Goal: Information Seeking & Learning: Compare options

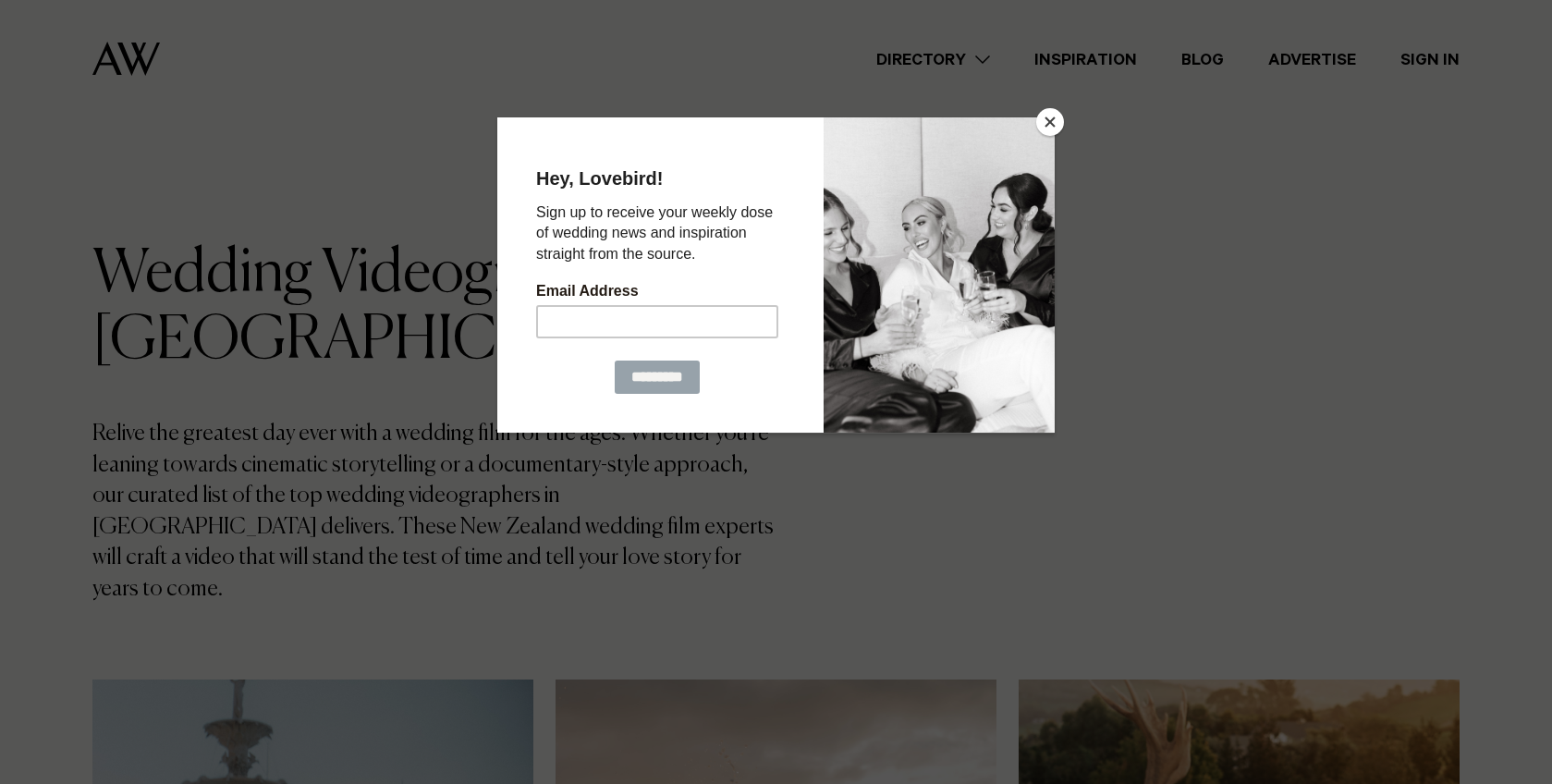
click at [1049, 121] on button "Close" at bounding box center [1050, 122] width 28 height 28
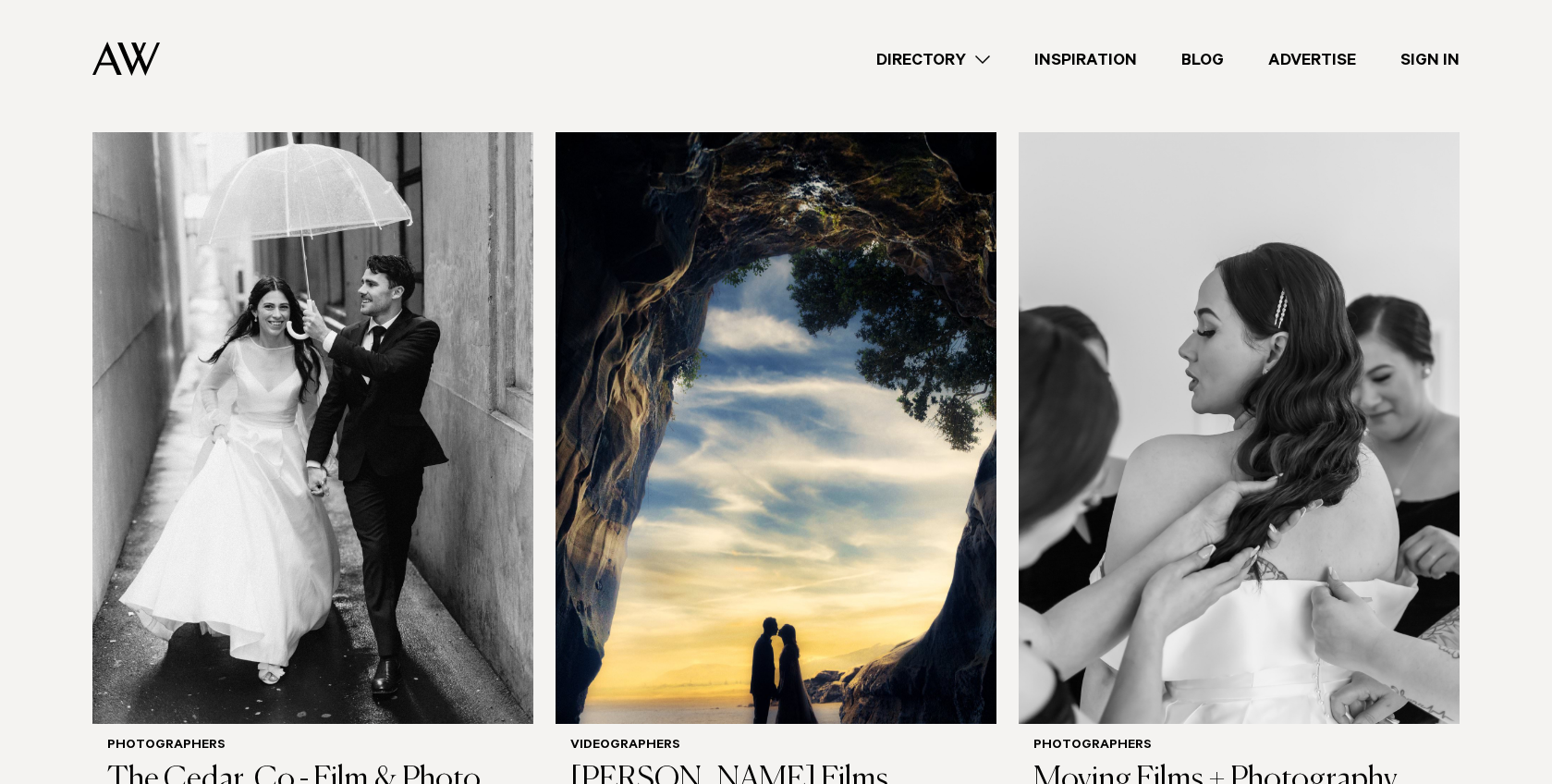
scroll to position [2087, 0]
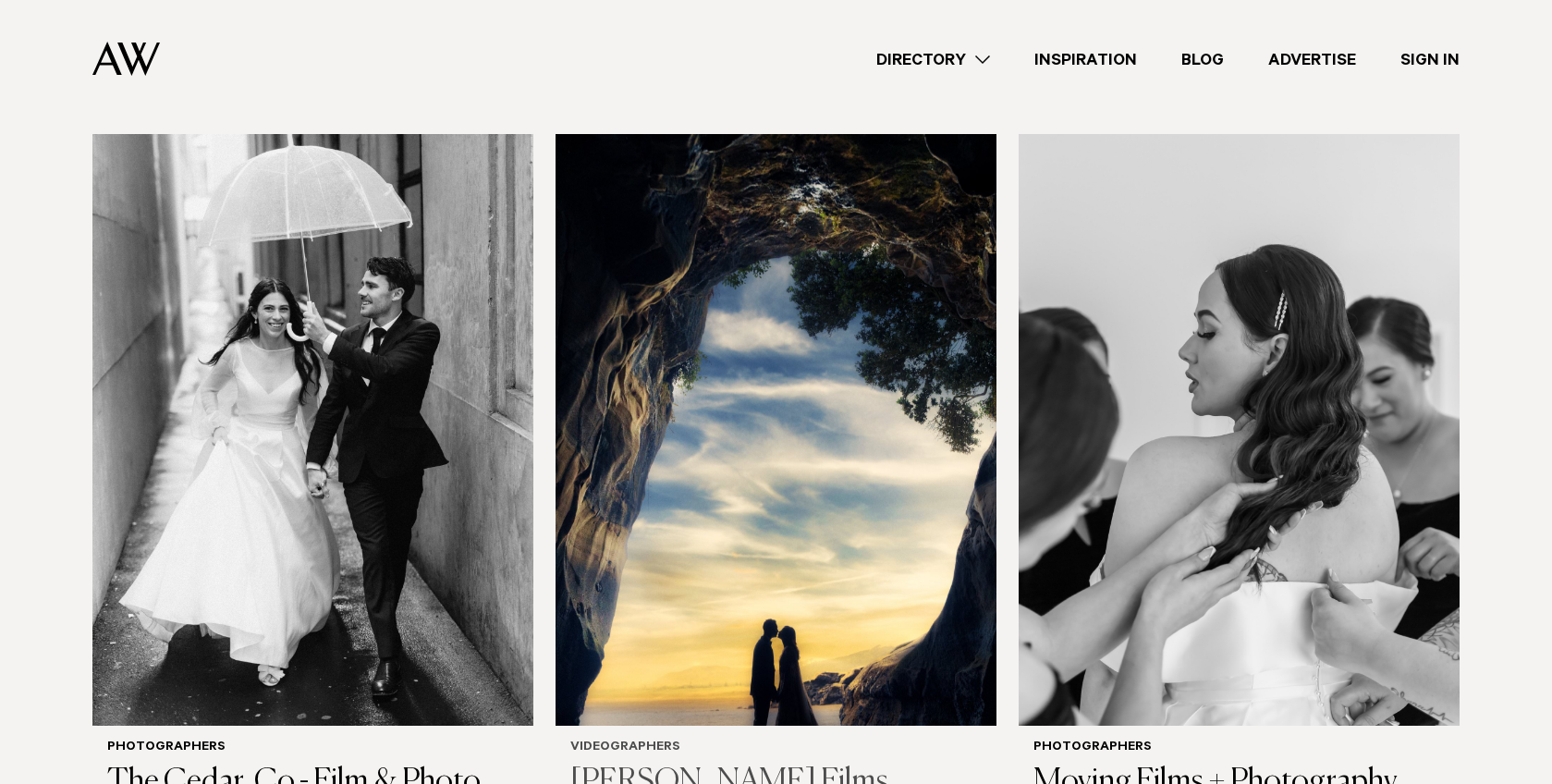
click at [588, 454] on img at bounding box center [776, 430] width 441 height 591
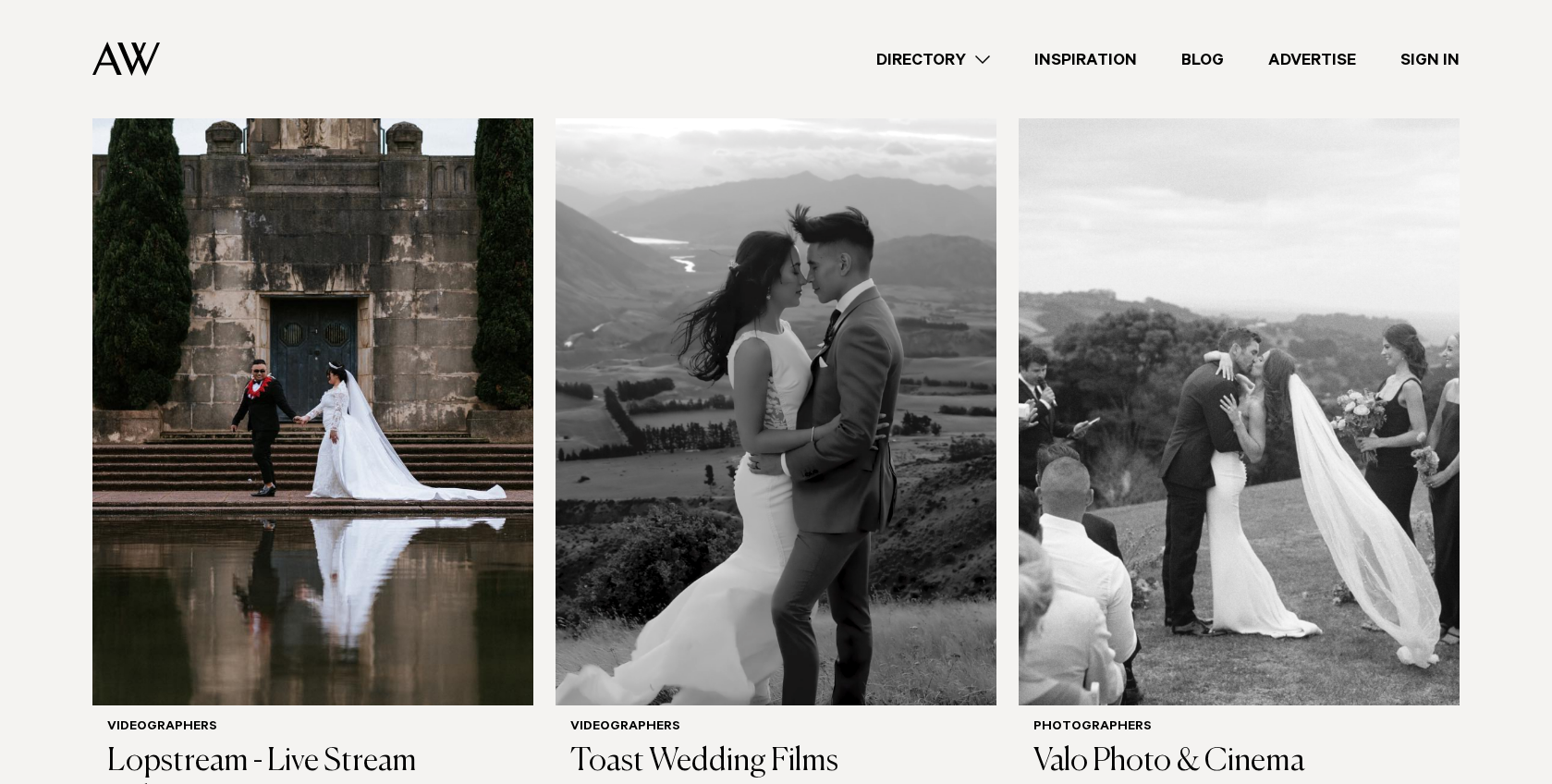
scroll to position [3598, 0]
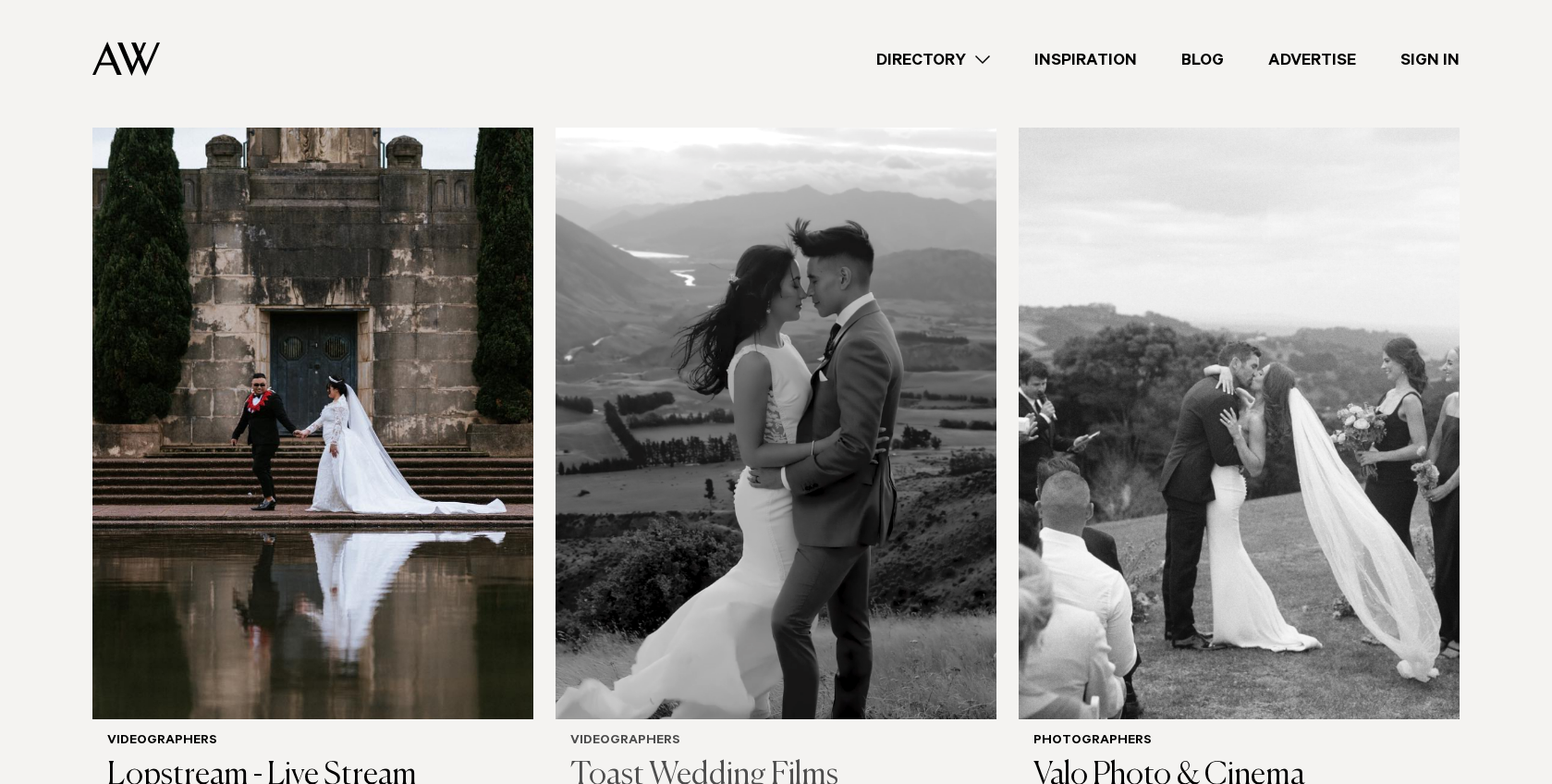
click at [844, 476] on img at bounding box center [776, 423] width 441 height 591
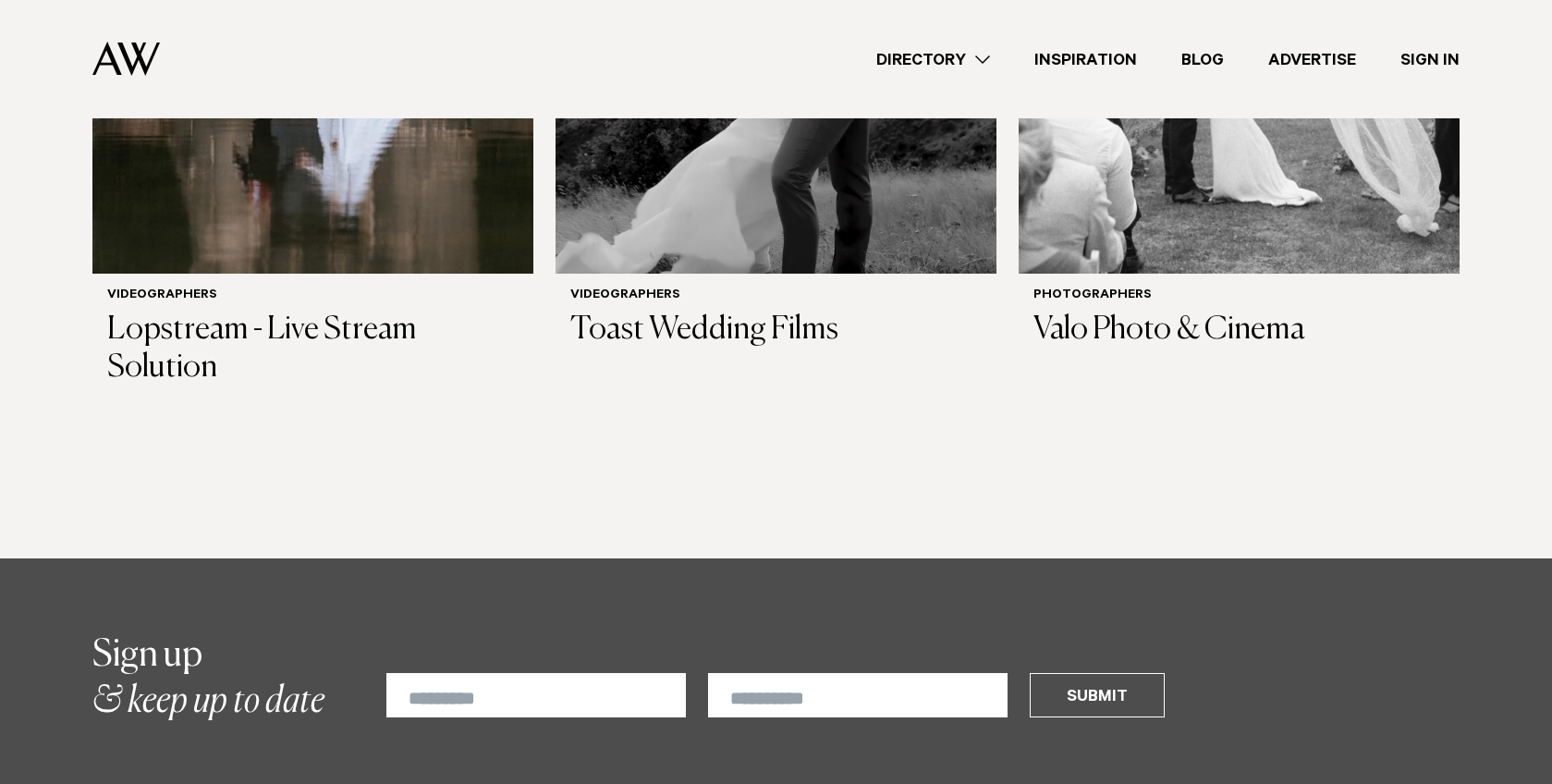
scroll to position [4042, 0]
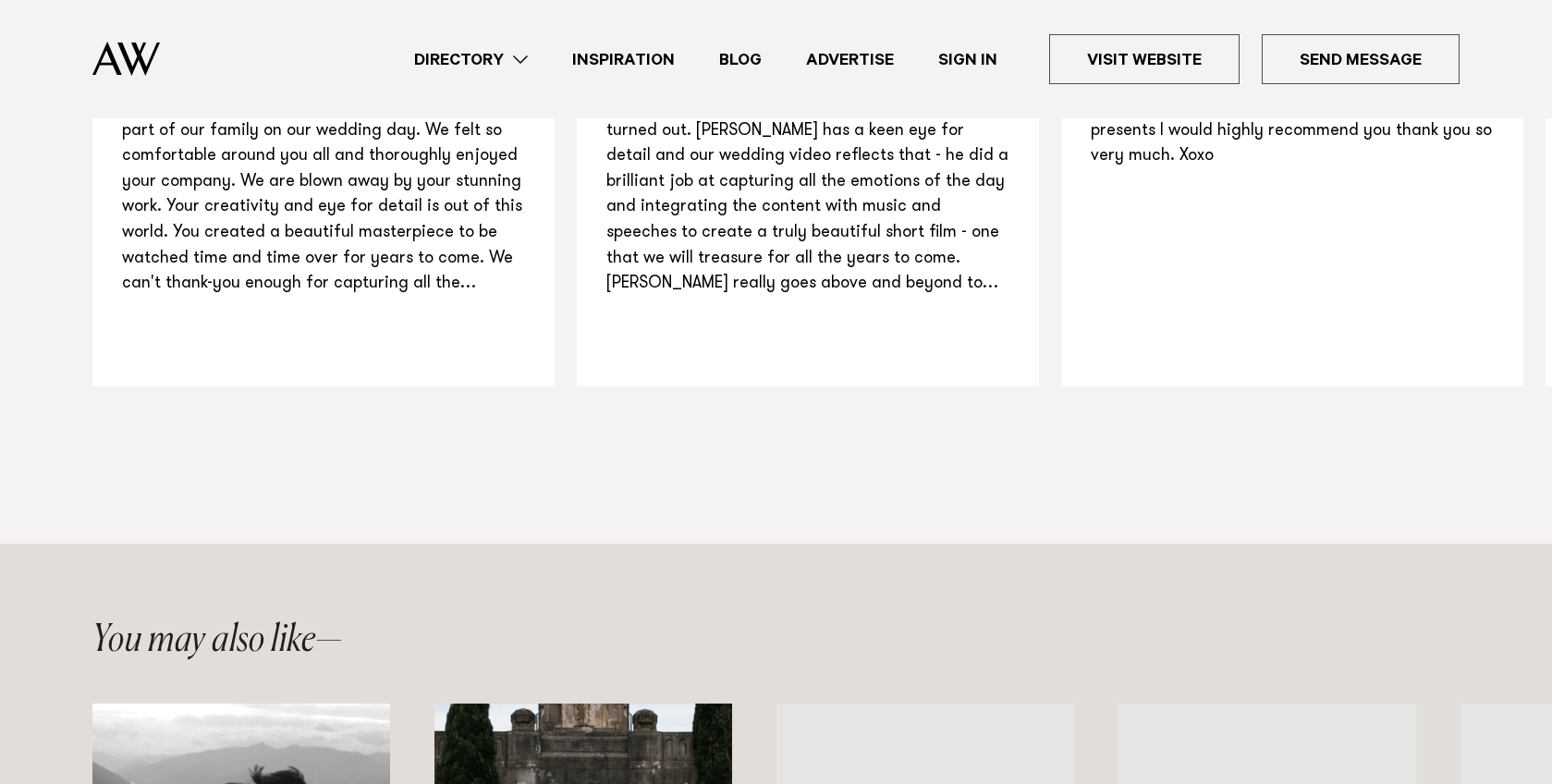
scroll to position [2399, 0]
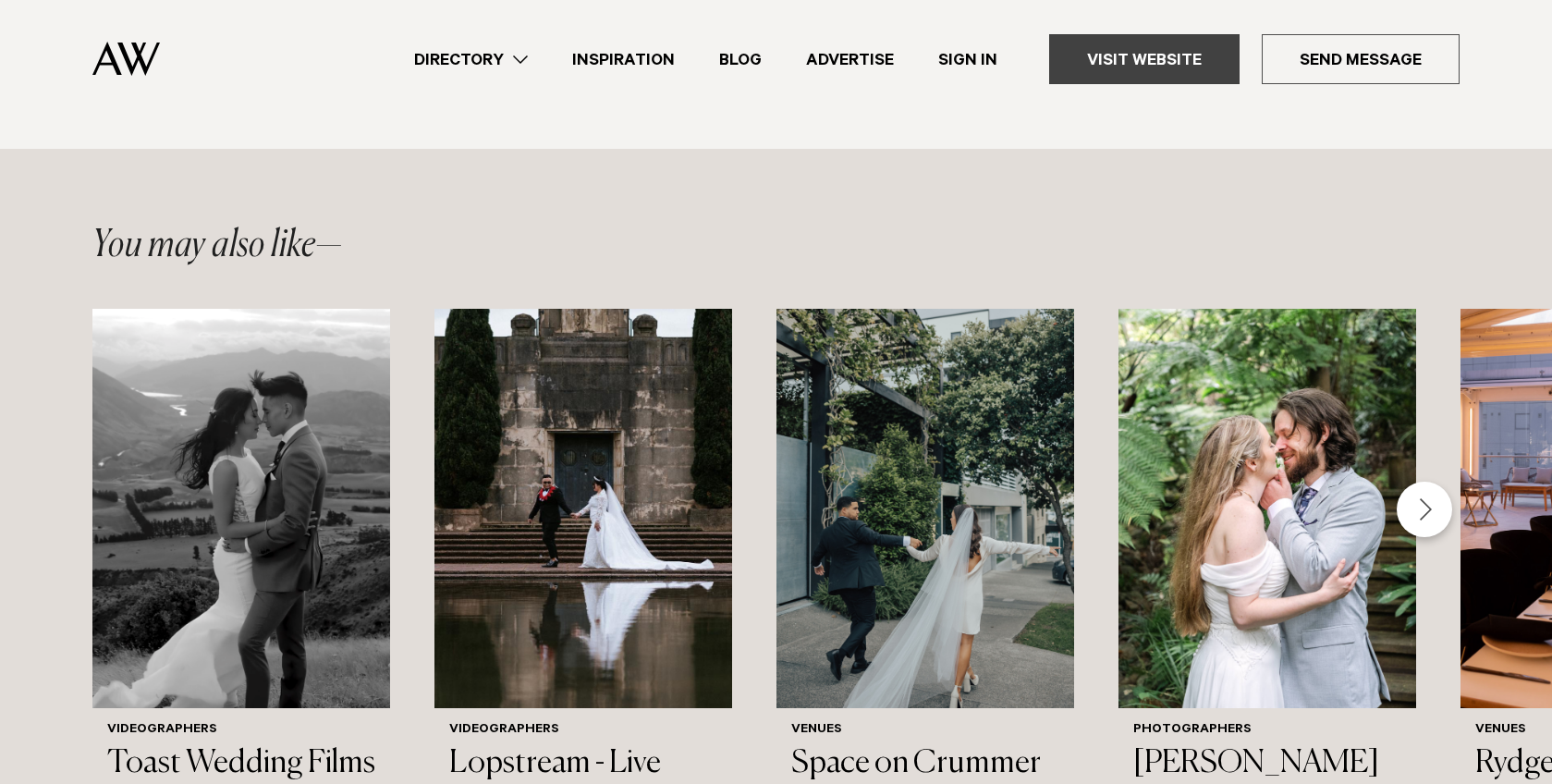
click at [1150, 56] on link "Visit Website" at bounding box center [1144, 59] width 191 height 49
click at [522, 51] on link "Directory" at bounding box center [471, 59] width 158 height 25
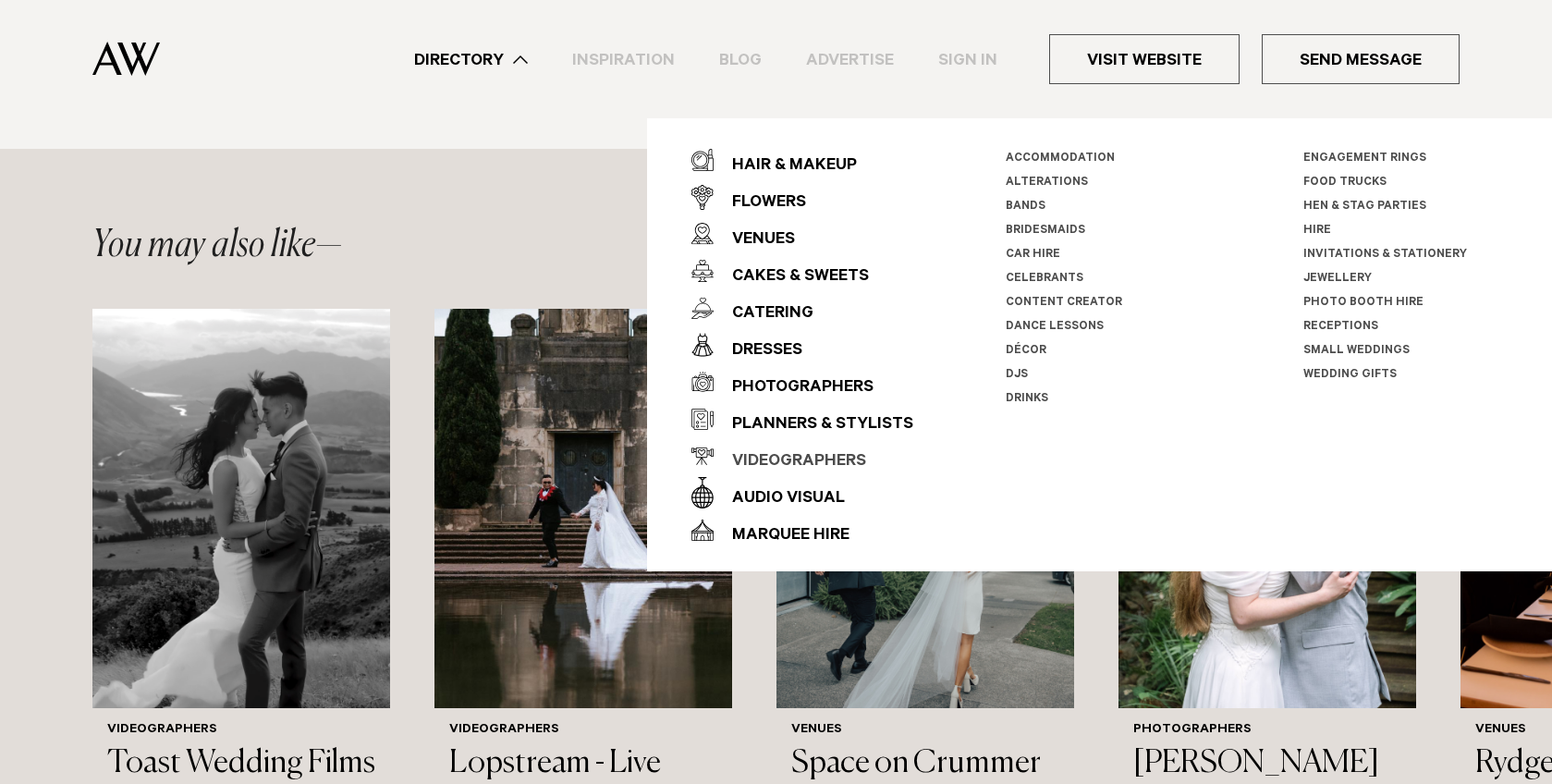
click at [779, 463] on div "Videographers" at bounding box center [790, 462] width 152 height 37
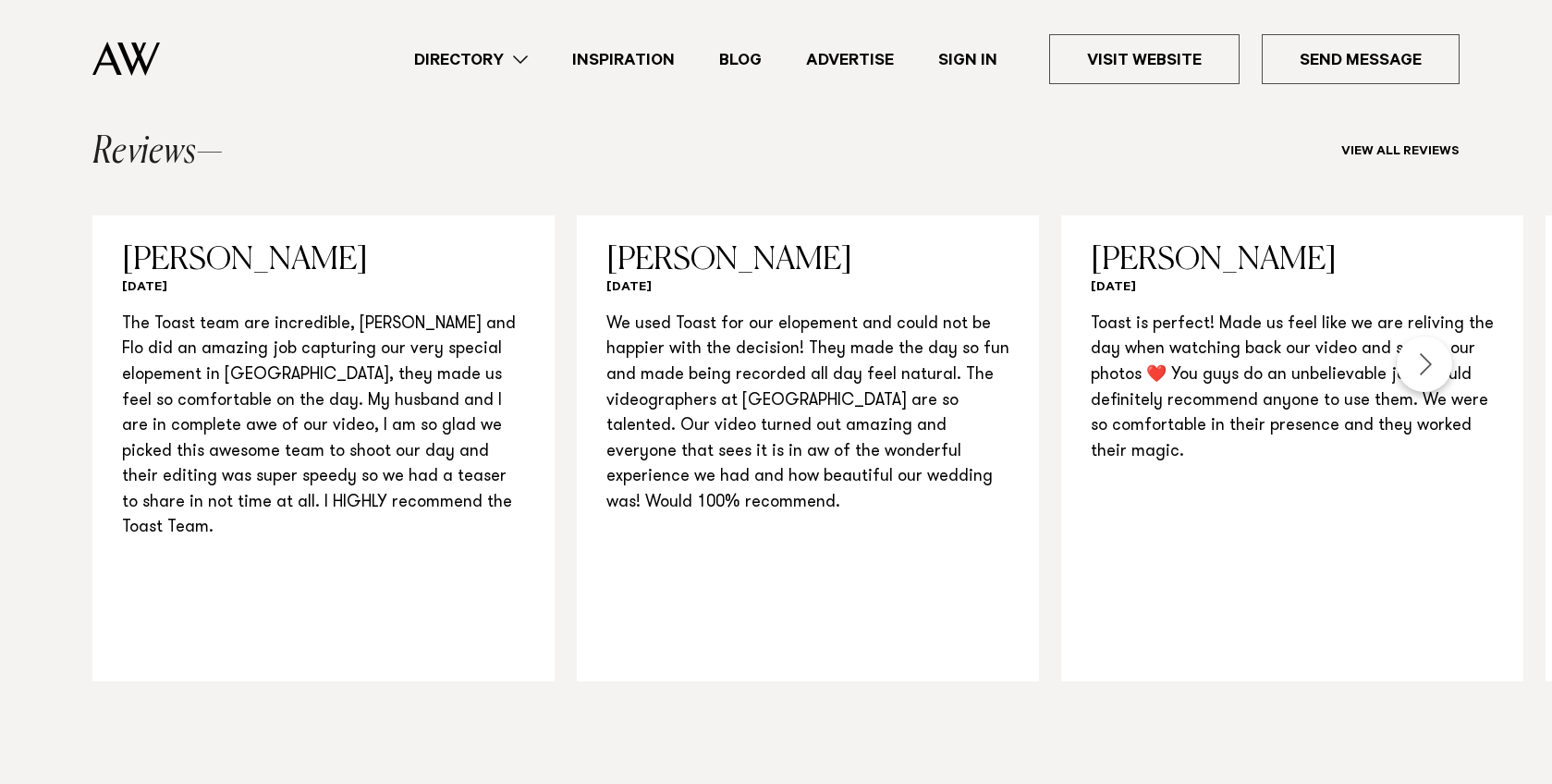
scroll to position [1966, 0]
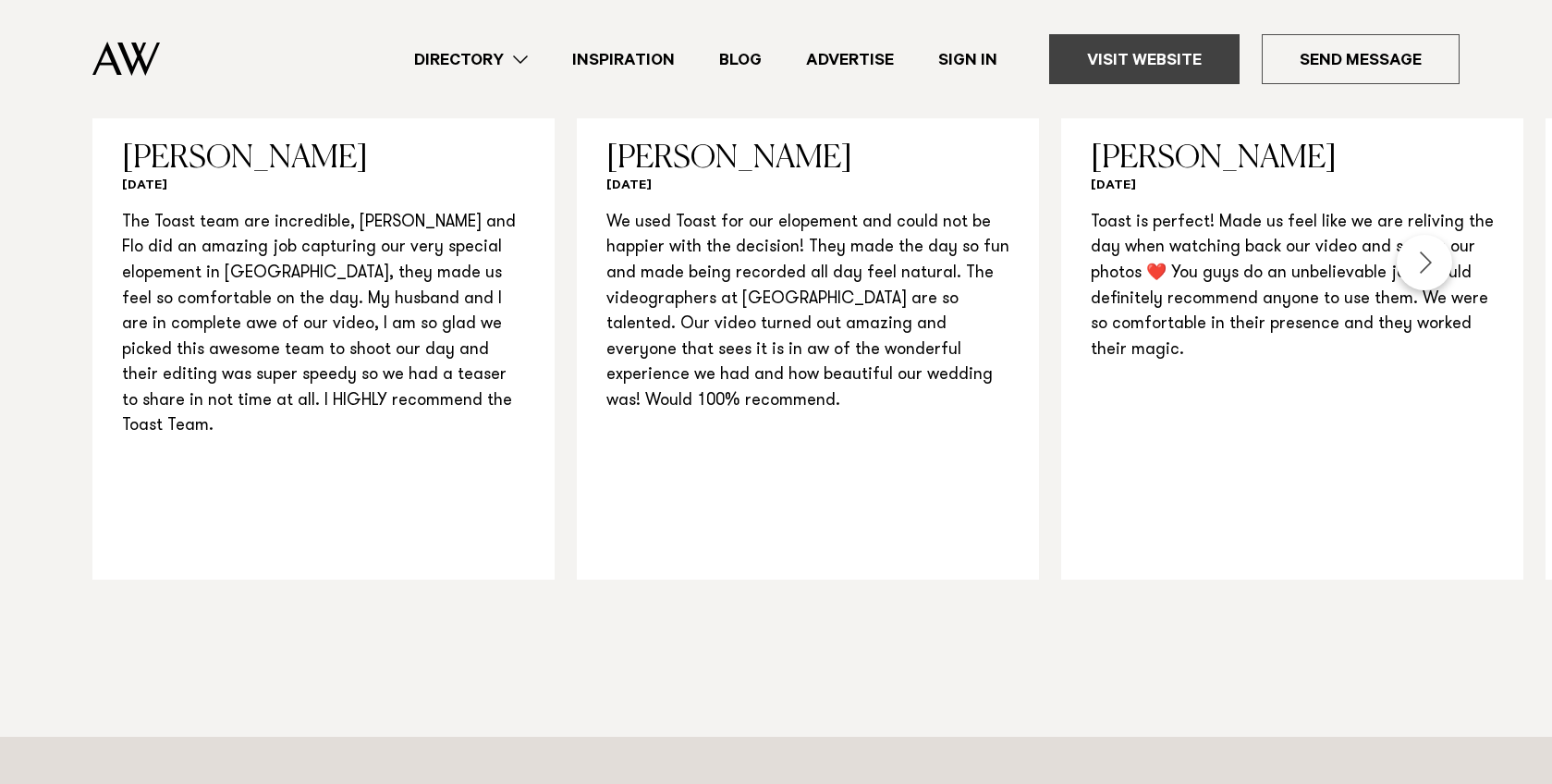
click at [1170, 67] on link "Visit Website" at bounding box center [1144, 59] width 191 height 49
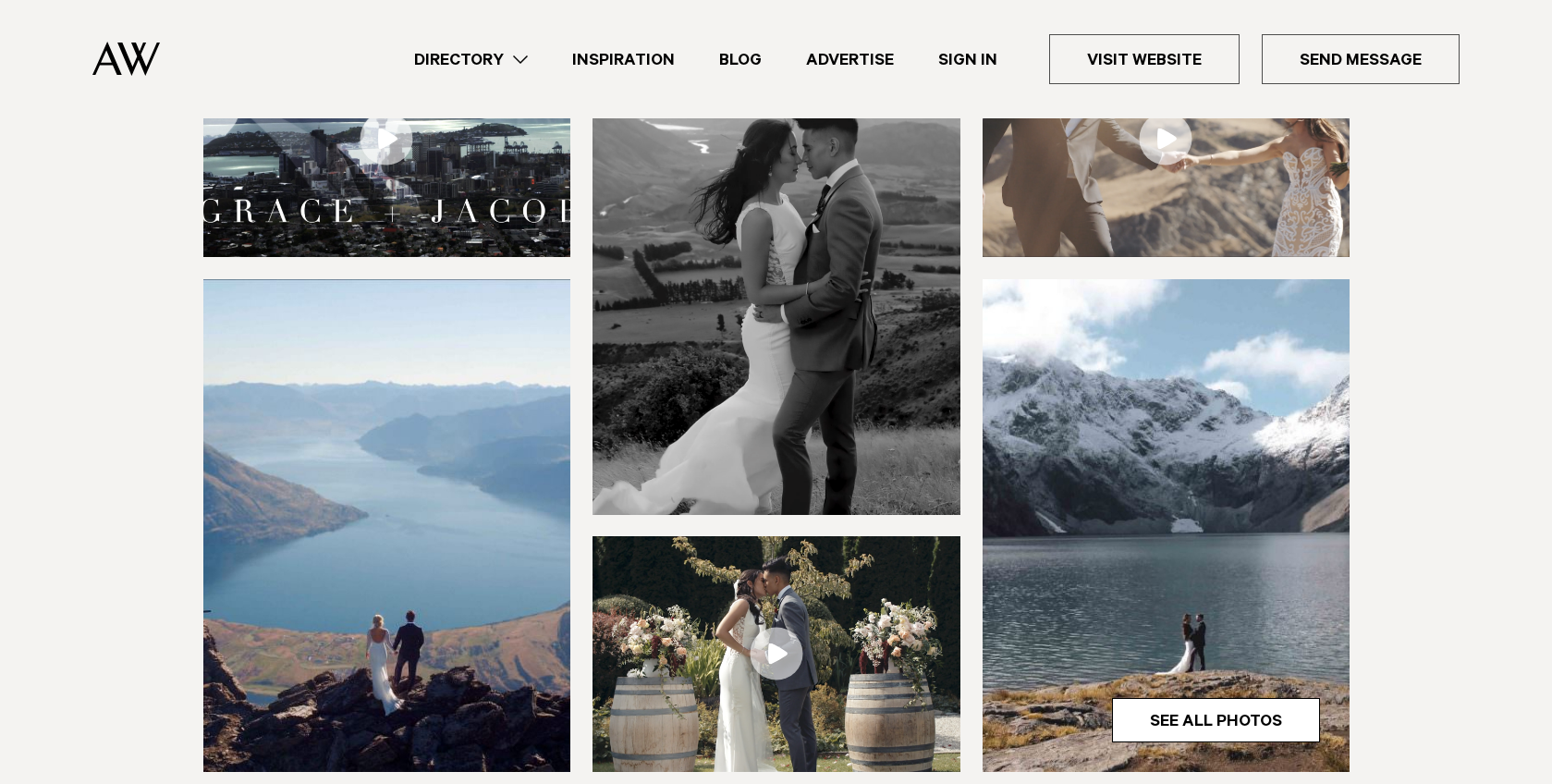
scroll to position [0, 0]
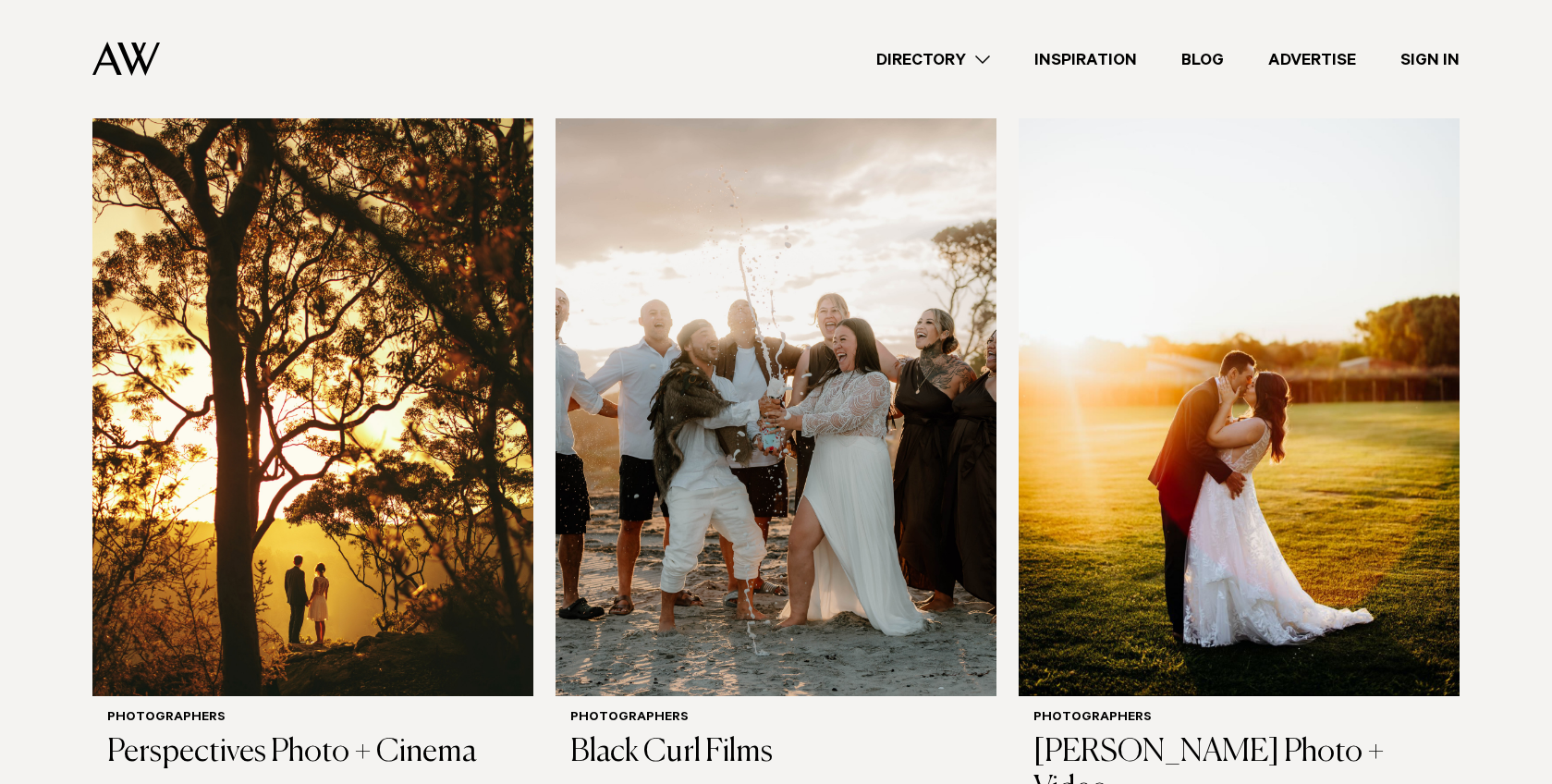
scroll to position [1348, 0]
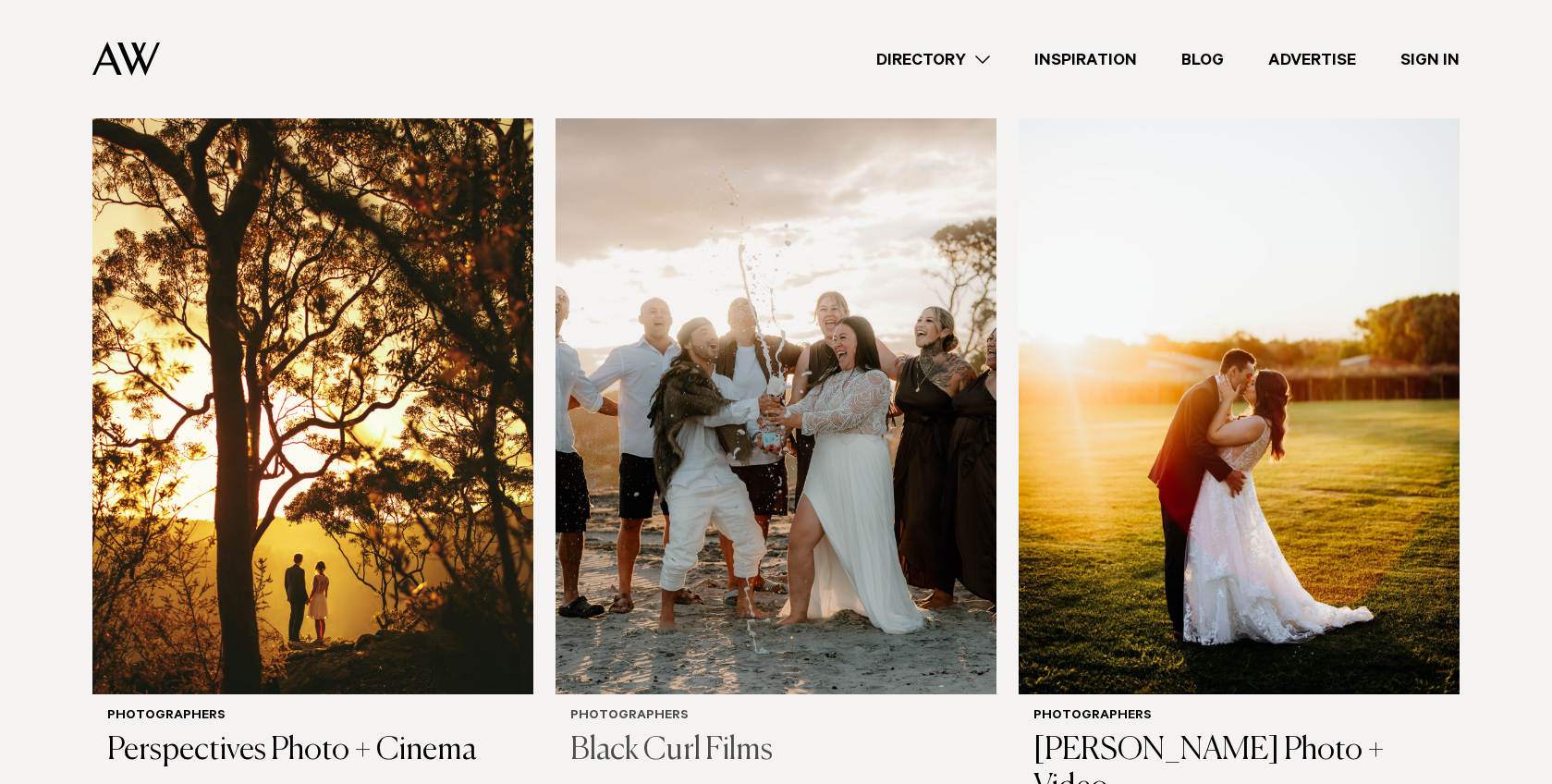
click at [659, 370] on img at bounding box center [776, 398] width 441 height 591
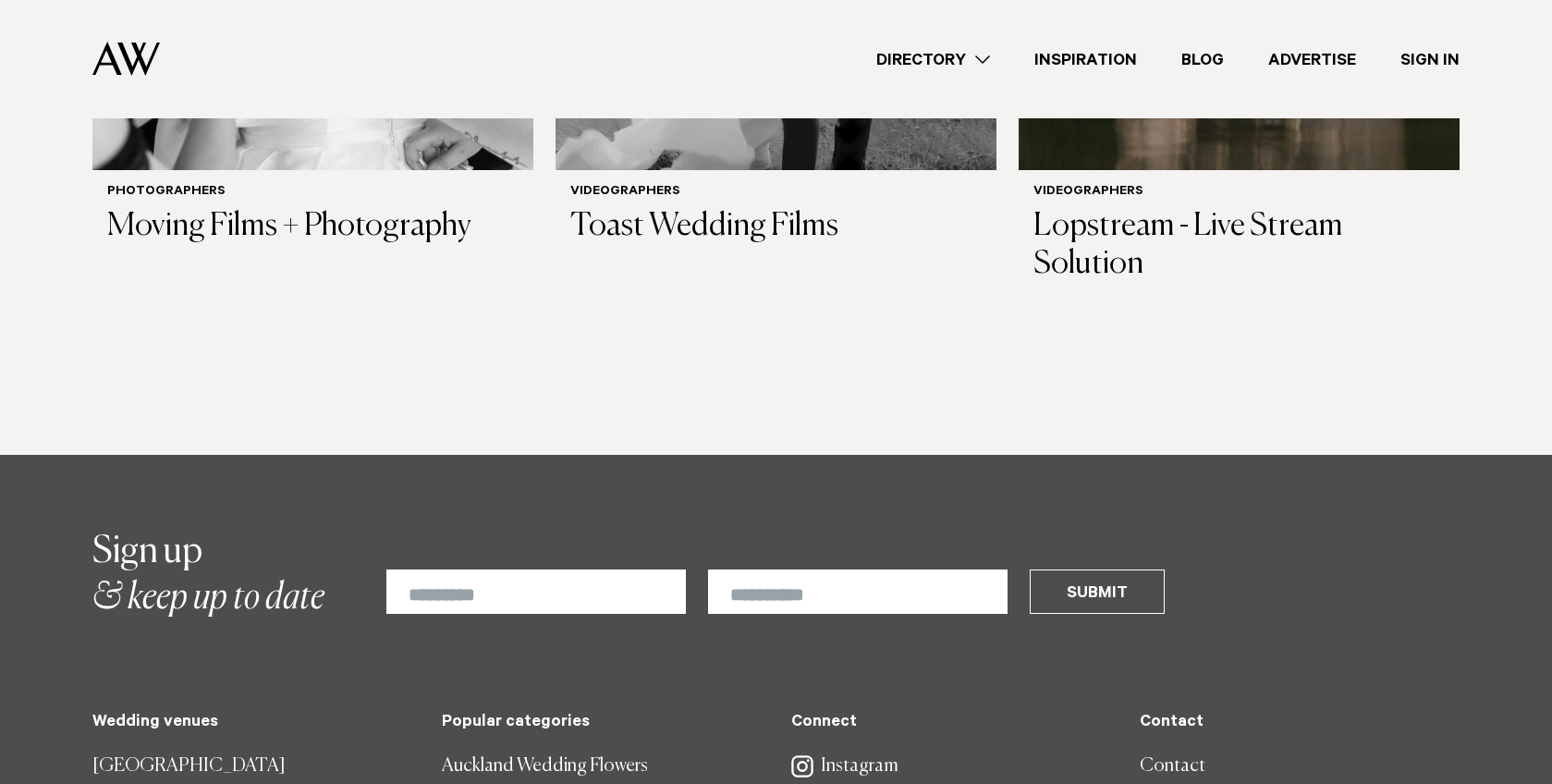
scroll to position [4329, 0]
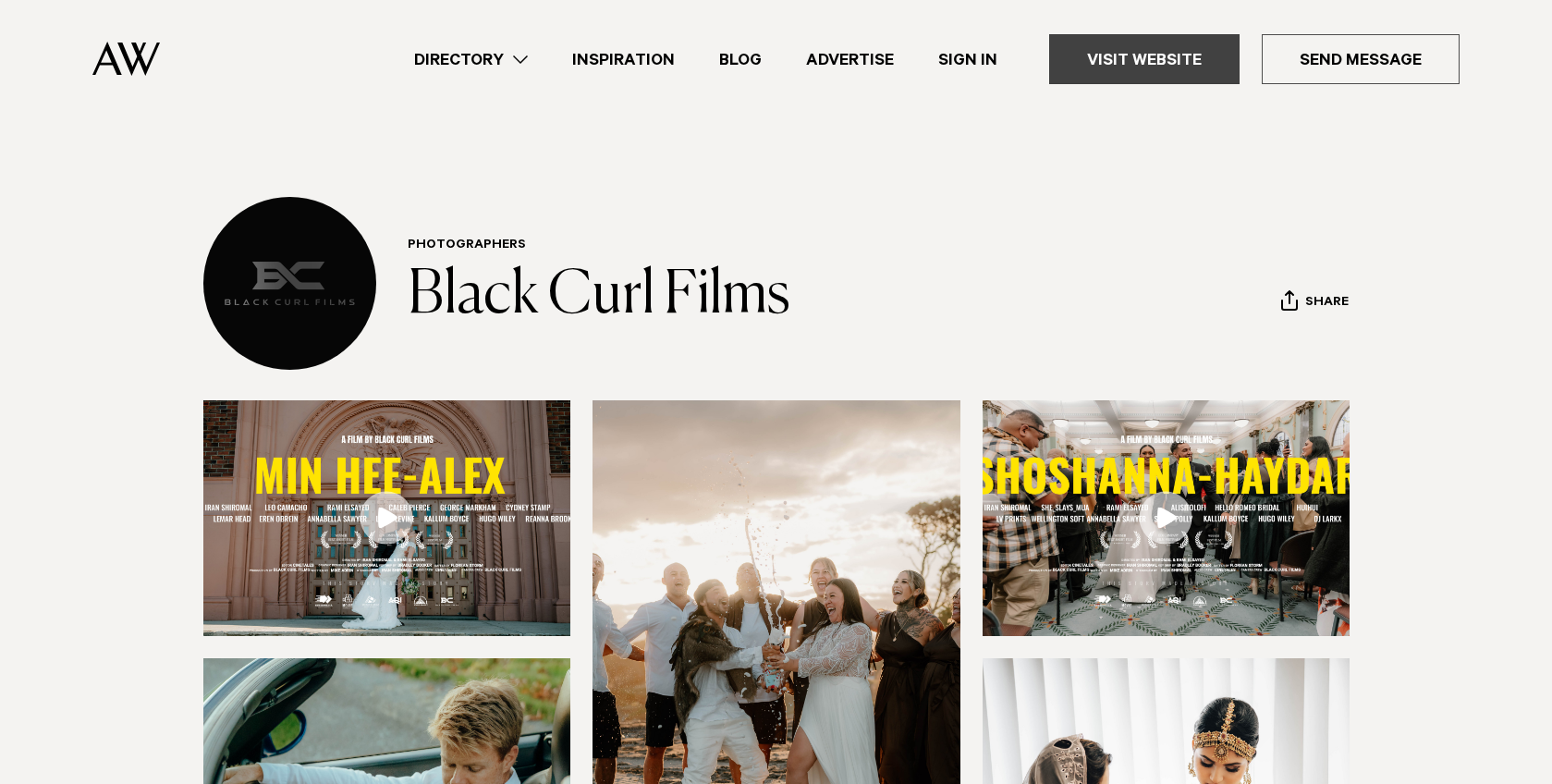
click at [1180, 66] on link "Visit Website" at bounding box center [1144, 59] width 191 height 49
